Goal: Transaction & Acquisition: Purchase product/service

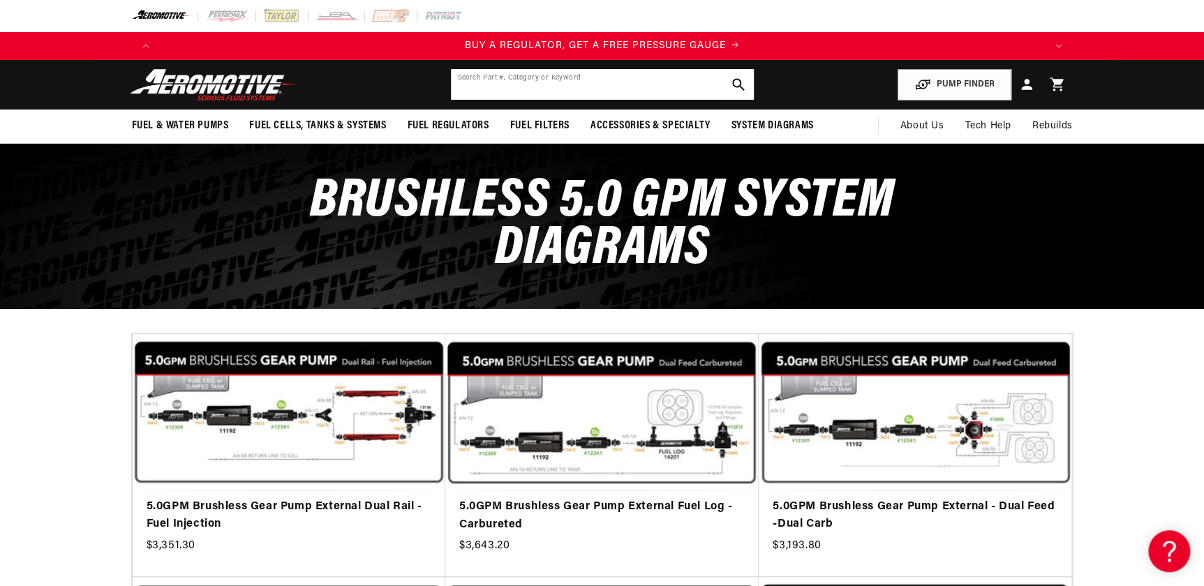
click at [545, 89] on input "text" at bounding box center [602, 84] width 303 height 31
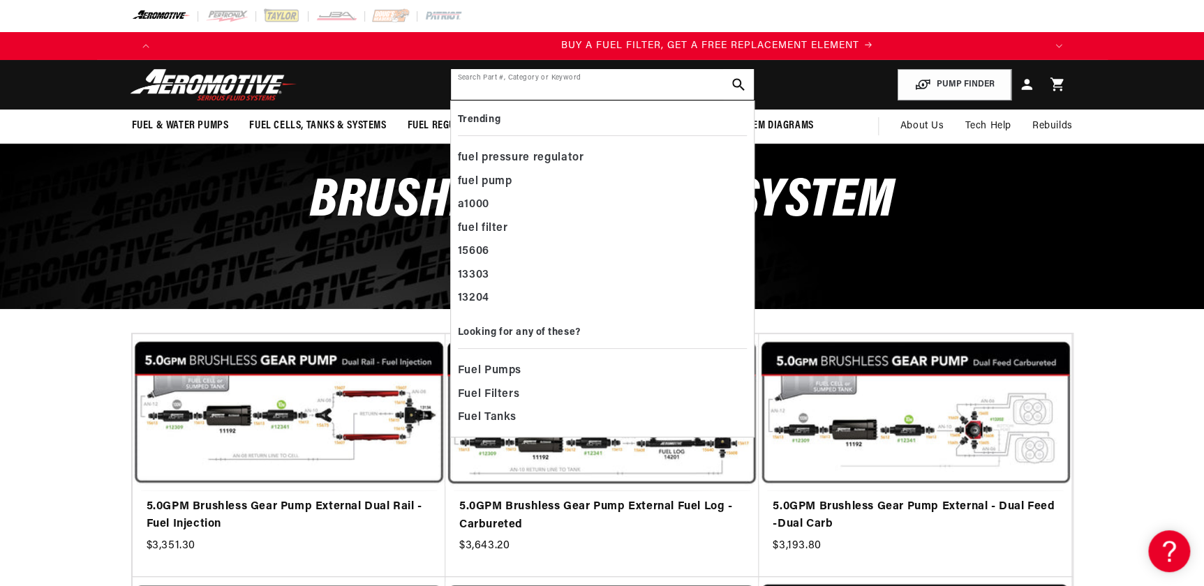
scroll to position [0, 885]
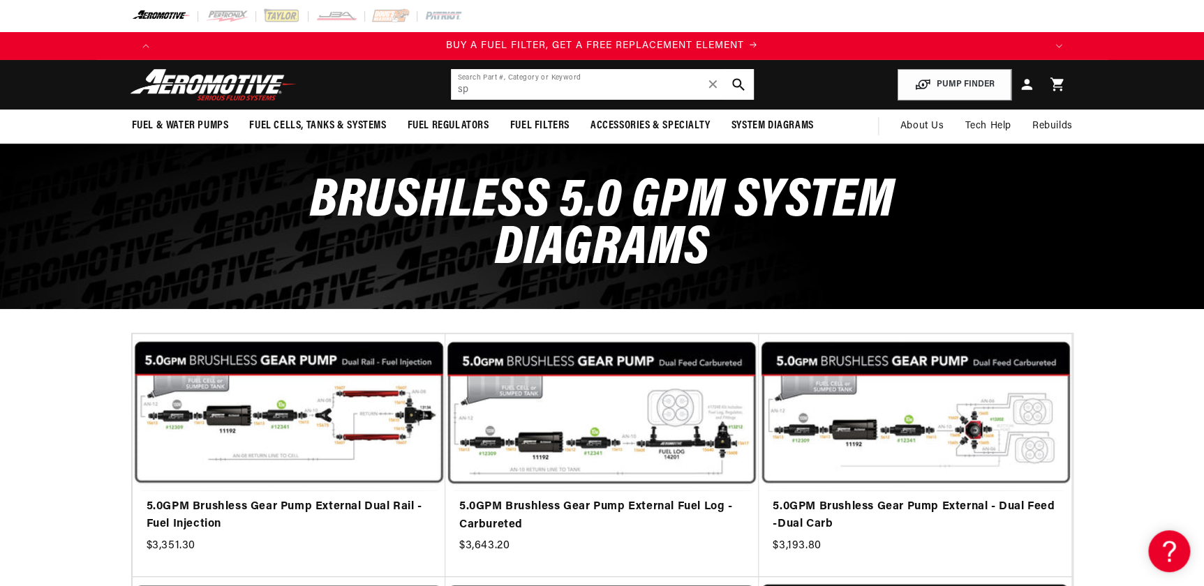
type input "s"
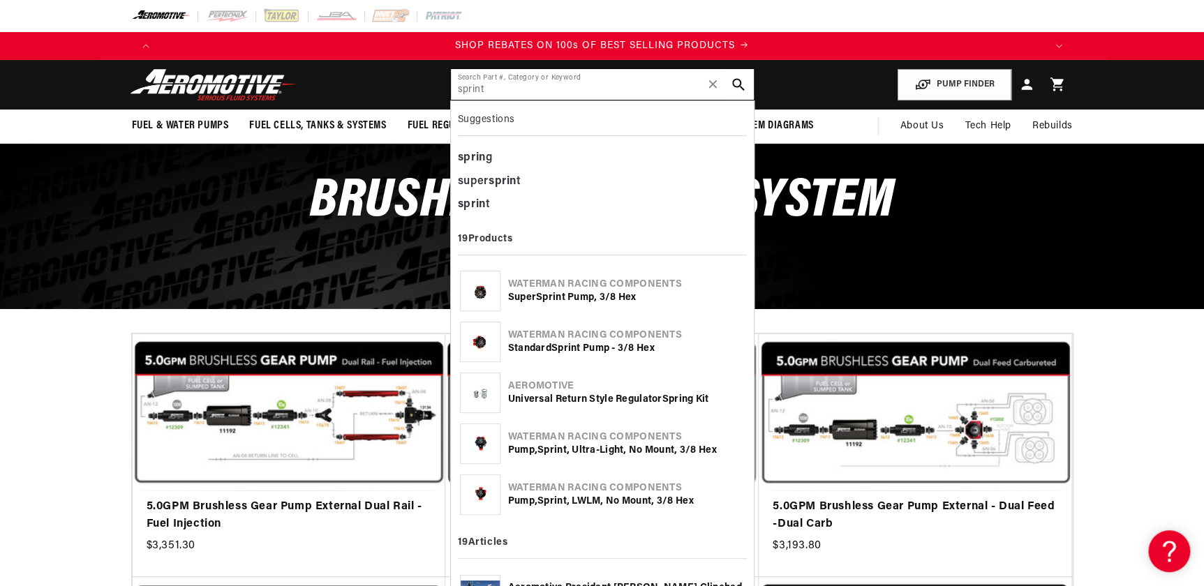
type input "sprint"
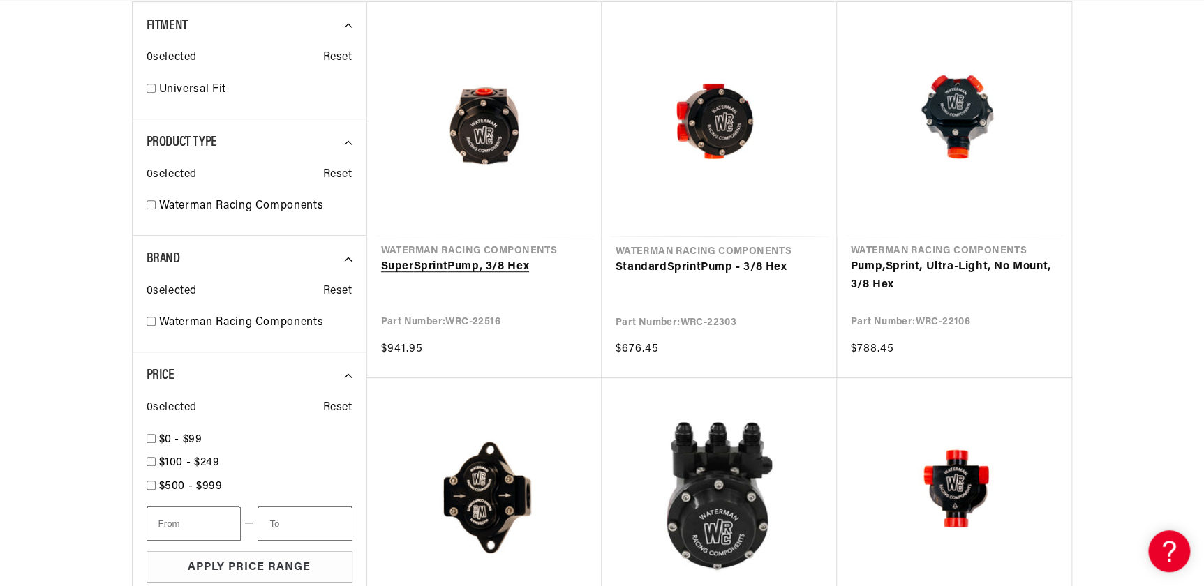
scroll to position [0, 885]
click at [457, 267] on link "Super Sprint Pump, 3/8 Hex" at bounding box center [484, 267] width 207 height 18
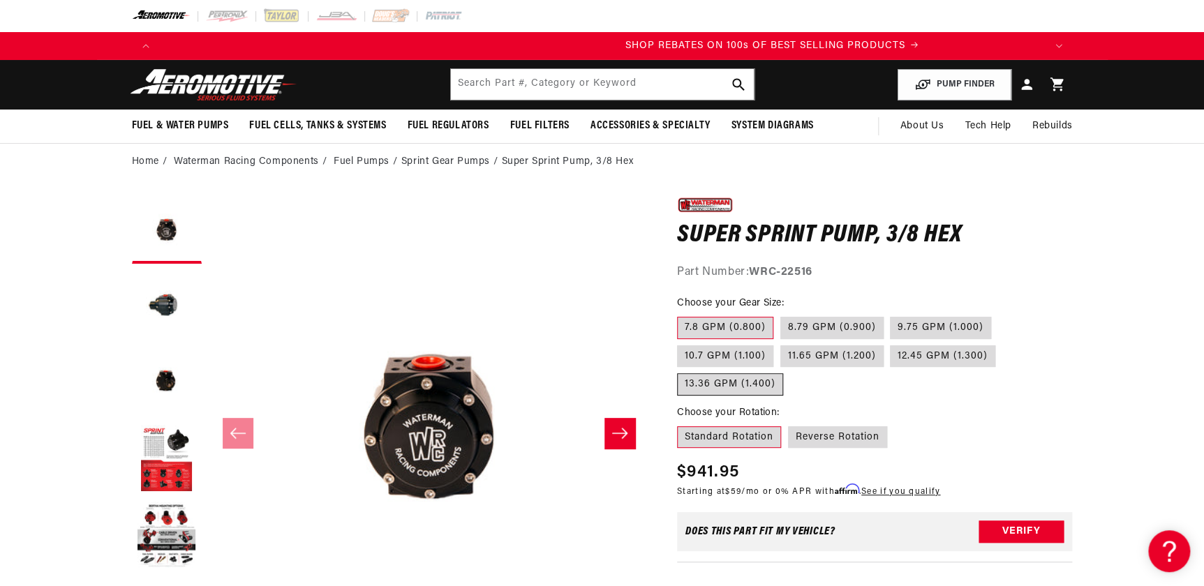
scroll to position [0, 1770]
click at [477, 90] on input "text" at bounding box center [602, 84] width 303 height 31
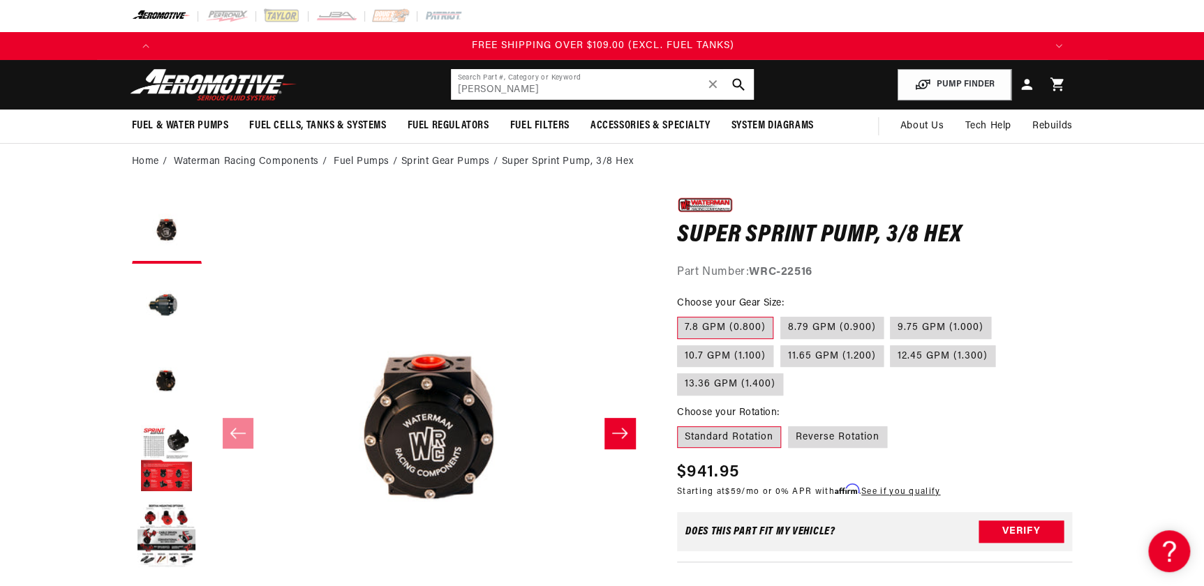
type input "burth\"
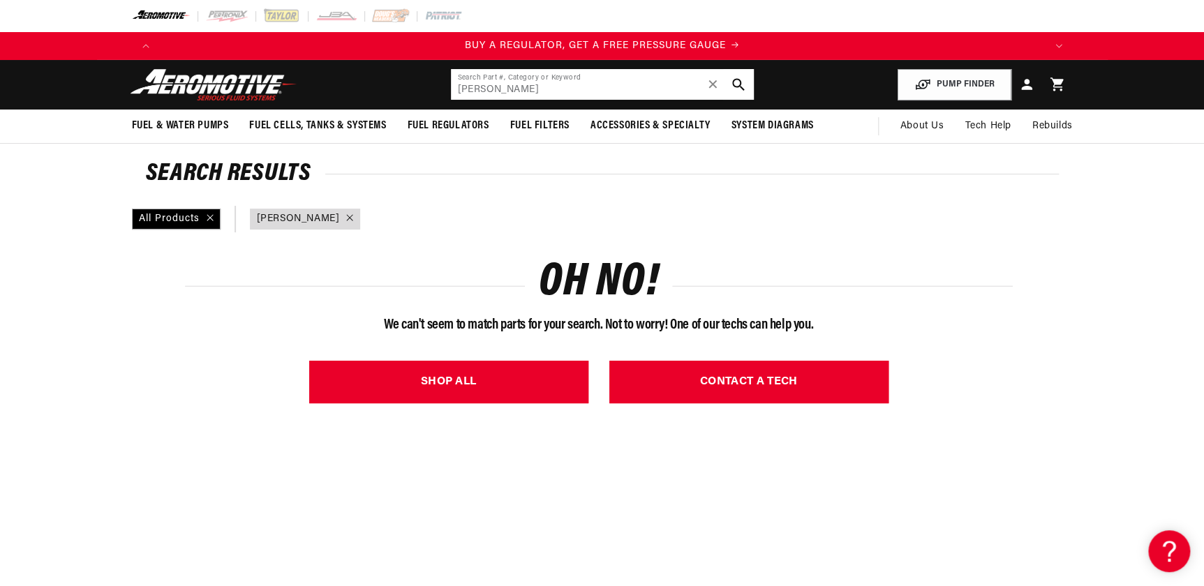
drag, startPoint x: 500, startPoint y: 85, endPoint x: 358, endPoint y: 90, distance: 141.8
click at [377, 91] on header "Fuel & Water Pumps Back In-Tank In-Line Fuel Pumps" at bounding box center [602, 85] width 1011 height 50
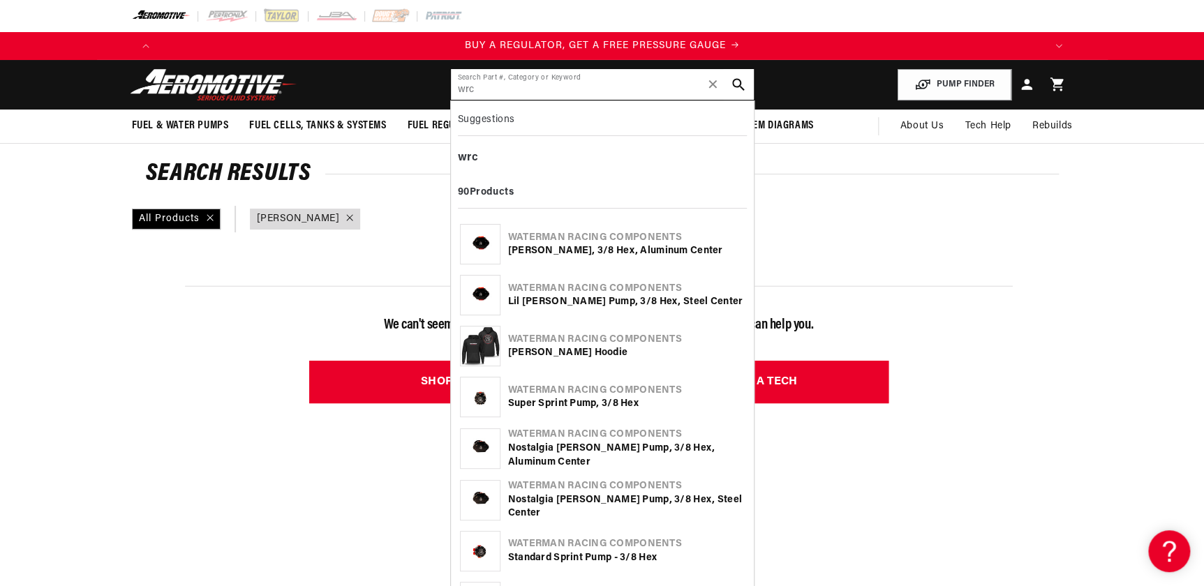
type input "wrc"
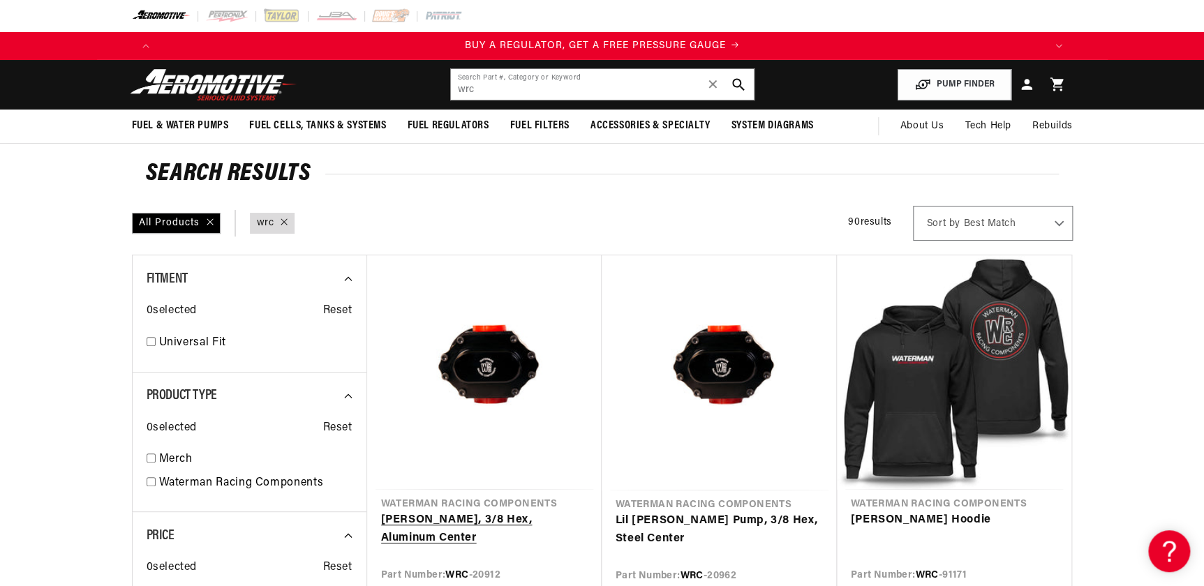
click at [499, 512] on link "[PERSON_NAME], 3/8 Hex, Aluminum Center" at bounding box center [484, 530] width 207 height 36
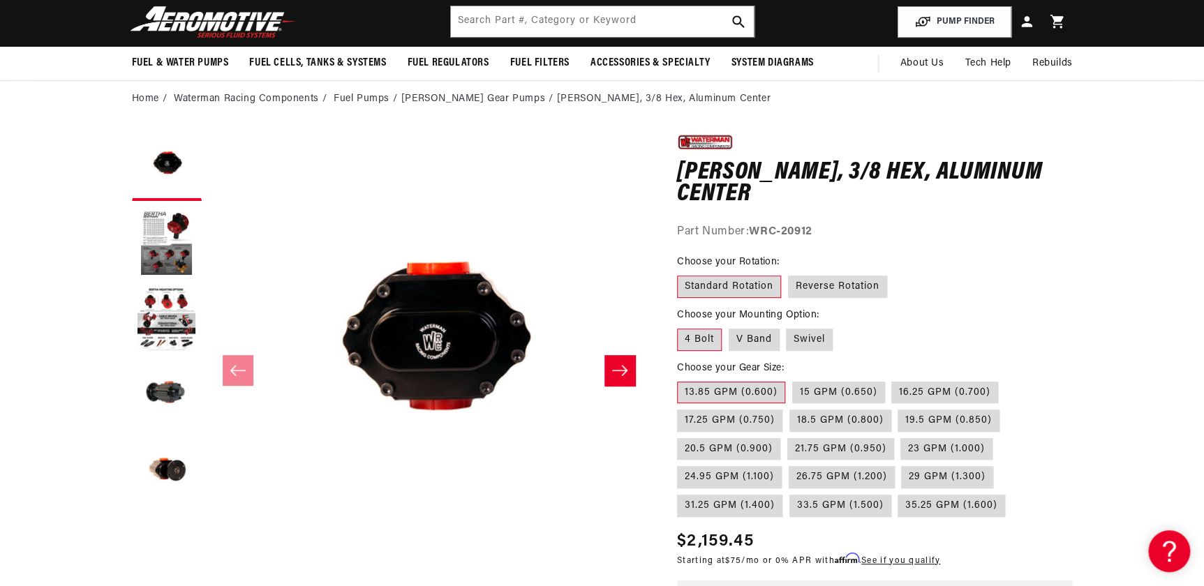
scroll to position [0, 1770]
